Goal: Task Accomplishment & Management: Use online tool/utility

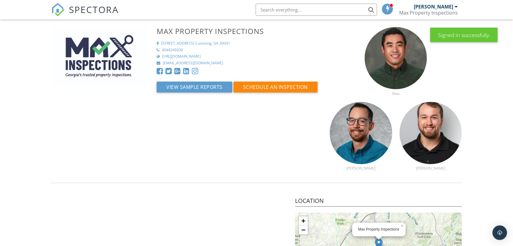
click at [103, 9] on span "SPECTORA" at bounding box center [94, 9] width 50 height 13
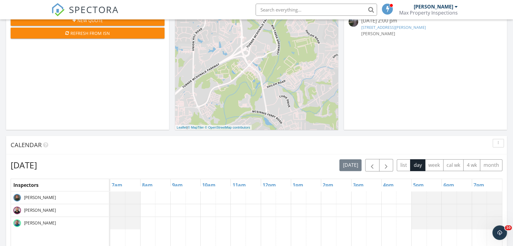
scroll to position [170, 0]
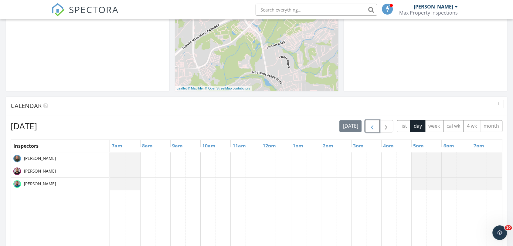
click at [371, 129] on span "button" at bounding box center [372, 126] width 7 height 7
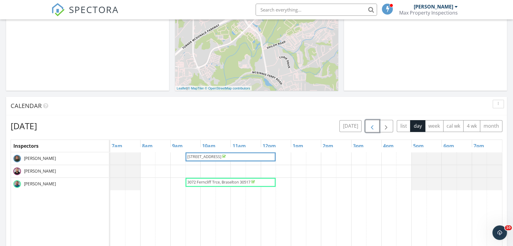
click at [371, 129] on span "button" at bounding box center [372, 126] width 7 height 7
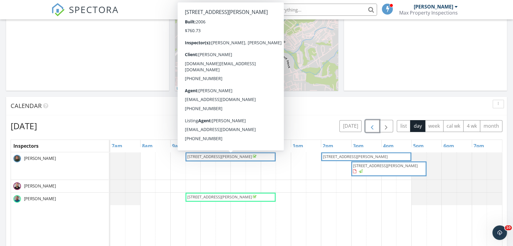
click at [252, 155] on span "2348 Mitchell Rd, Lawrenceville 30043" at bounding box center [219, 156] width 65 height 5
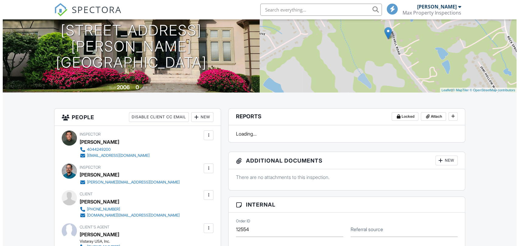
scroll to position [101, 0]
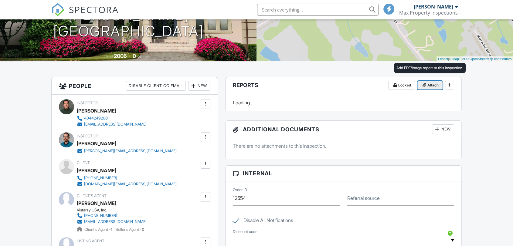
click at [429, 81] on button "Attach" at bounding box center [430, 85] width 25 height 9
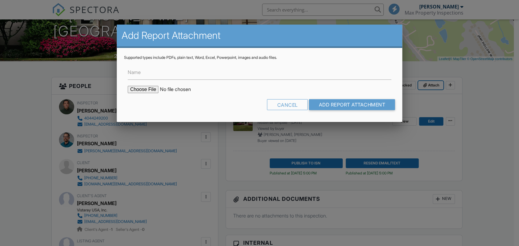
scroll to position [0, 0]
click at [149, 87] on input "file" at bounding box center [179, 89] width 103 height 7
type input "C:\fakepath\2348-Mitchell-Road202509271332.pdf"
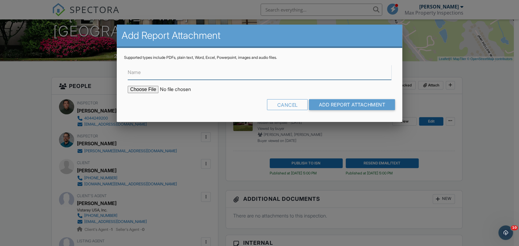
click at [168, 77] on input "Name" at bounding box center [259, 72] width 263 height 15
type input "Radon test result"
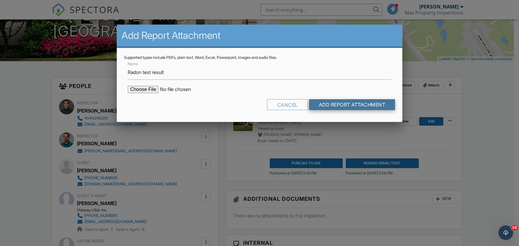
click at [335, 106] on input "Add Report Attachment" at bounding box center [352, 104] width 86 height 11
